Goal: Task Accomplishment & Management: Complete application form

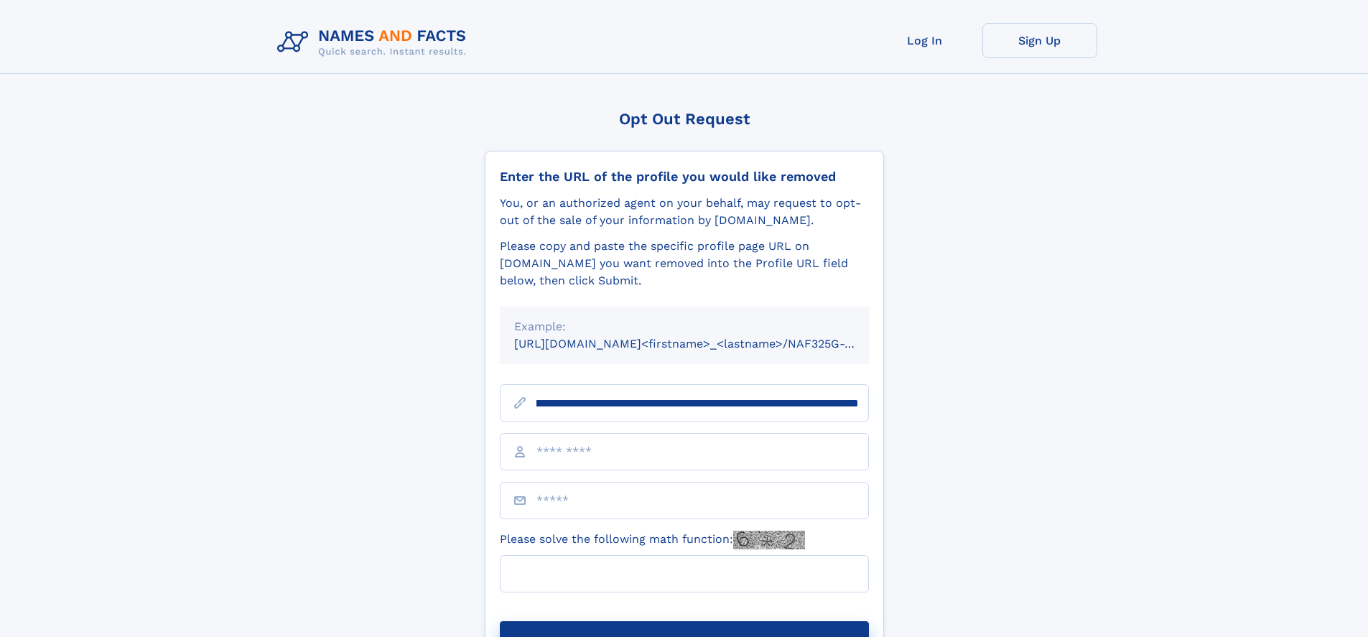
scroll to position [0, 171]
type input "**********"
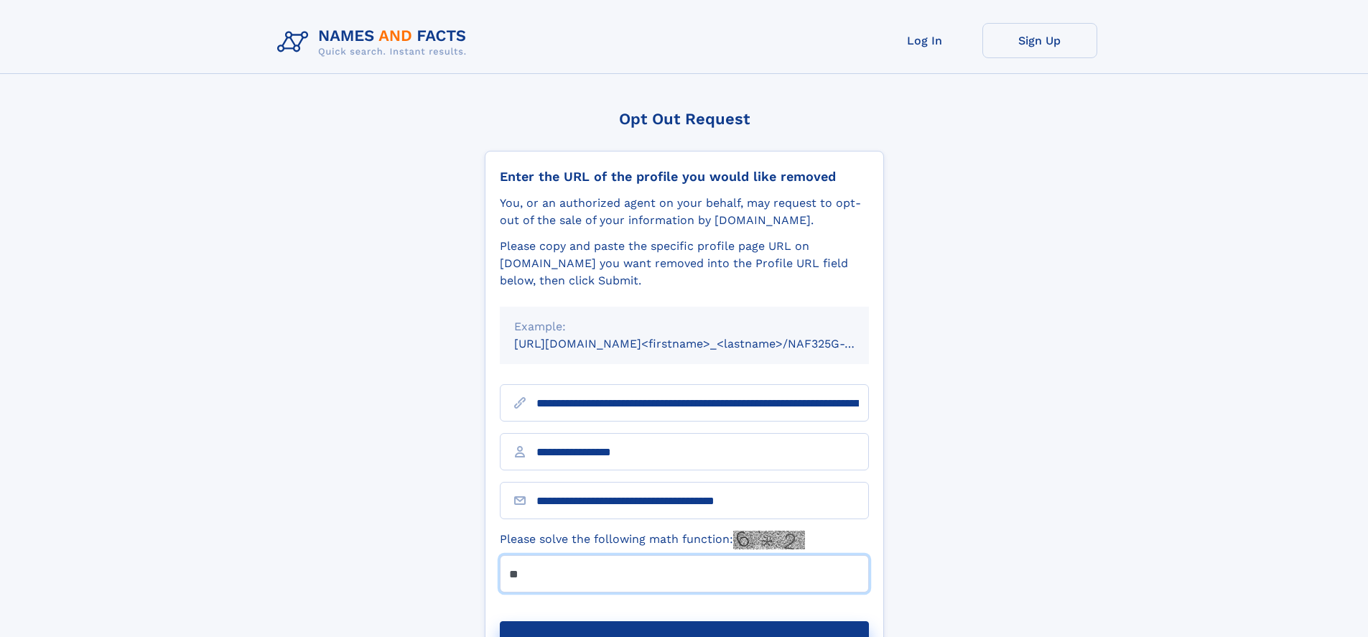
type input "**"
click at [684, 621] on button "Submit Opt Out Request" at bounding box center [684, 644] width 369 height 46
